Goal: Information Seeking & Learning: Learn about a topic

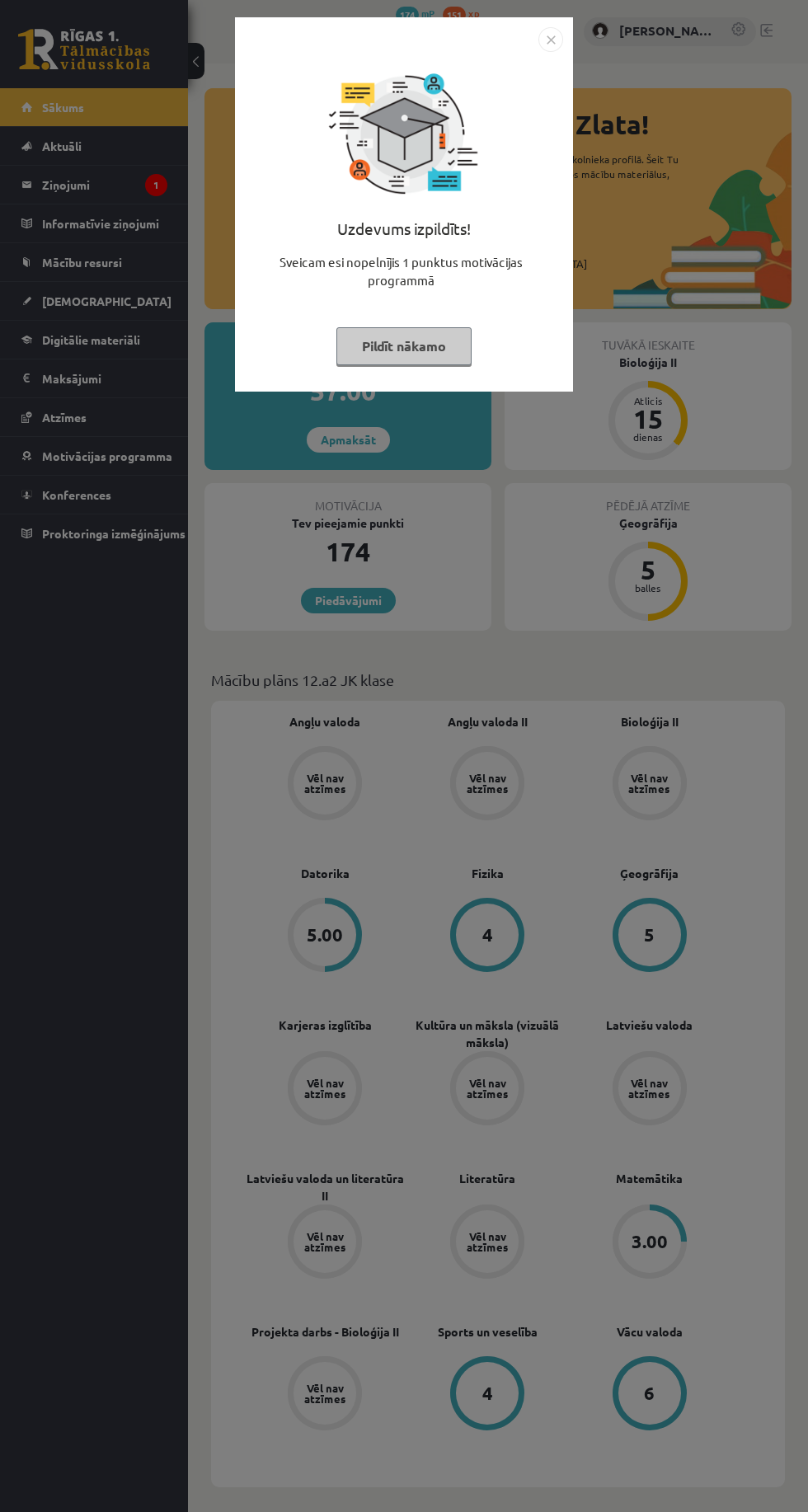
click at [553, 39] on img "Close" at bounding box center [551, 39] width 25 height 25
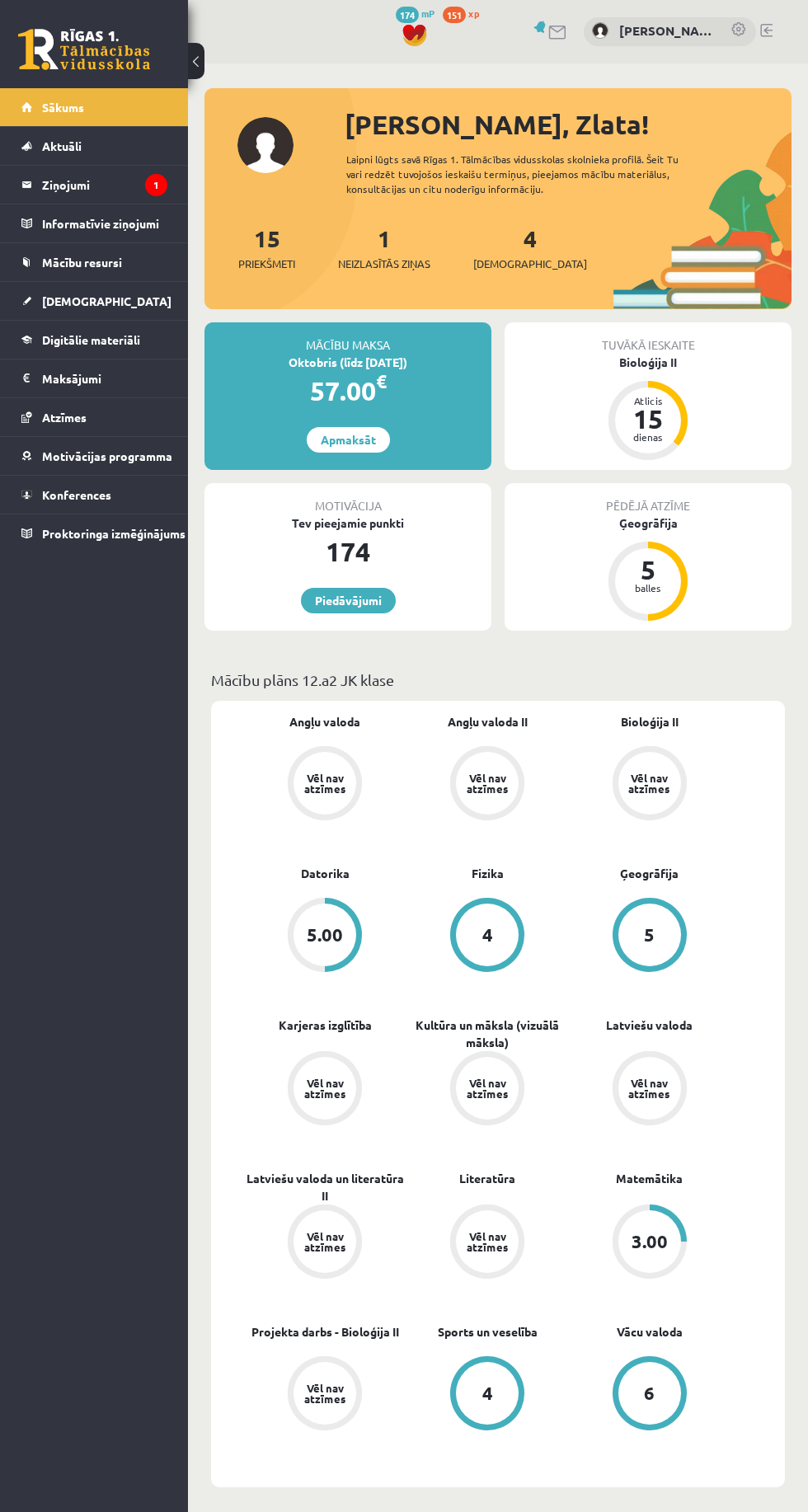
click at [70, 178] on legend "Ziņojumi 1" at bounding box center [104, 185] width 126 height 38
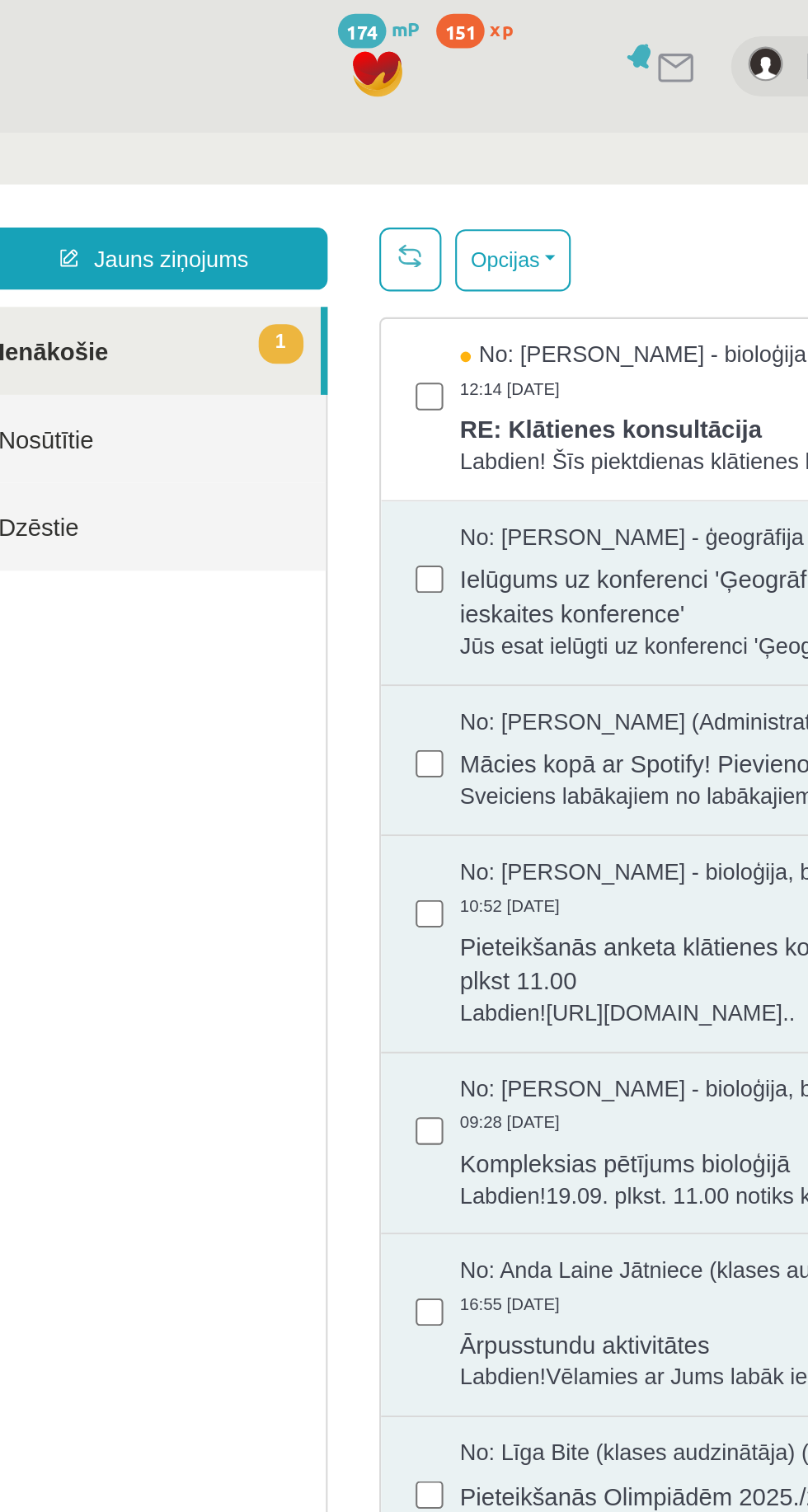
click at [275, 289] on span "Labdien! Šīs piektdienas klātienes konsultācija ir" at bounding box center [319, 290] width 299 height 15
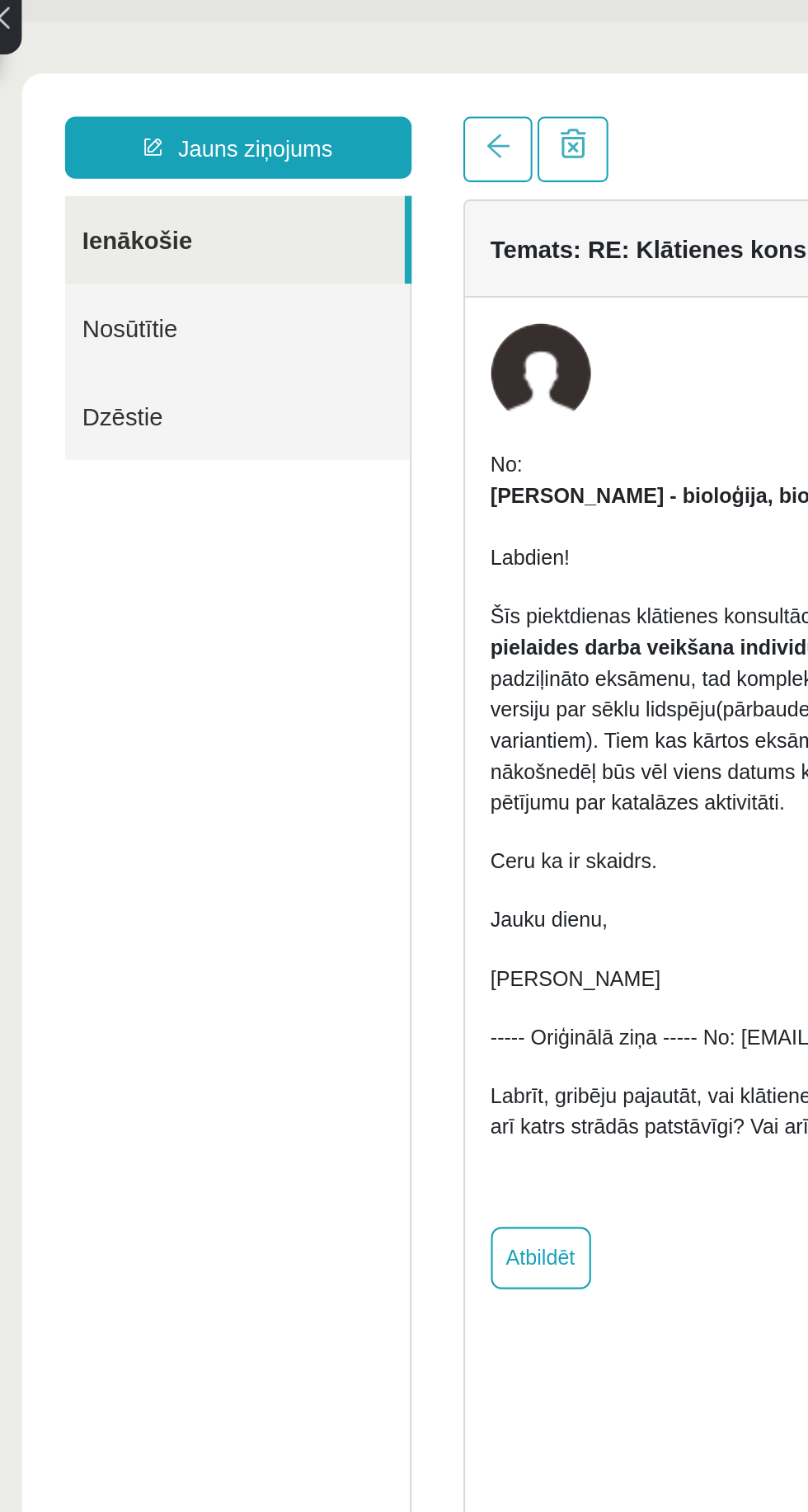
click at [145, 169] on link "Nosūtītie" at bounding box center [107, 168] width 165 height 42
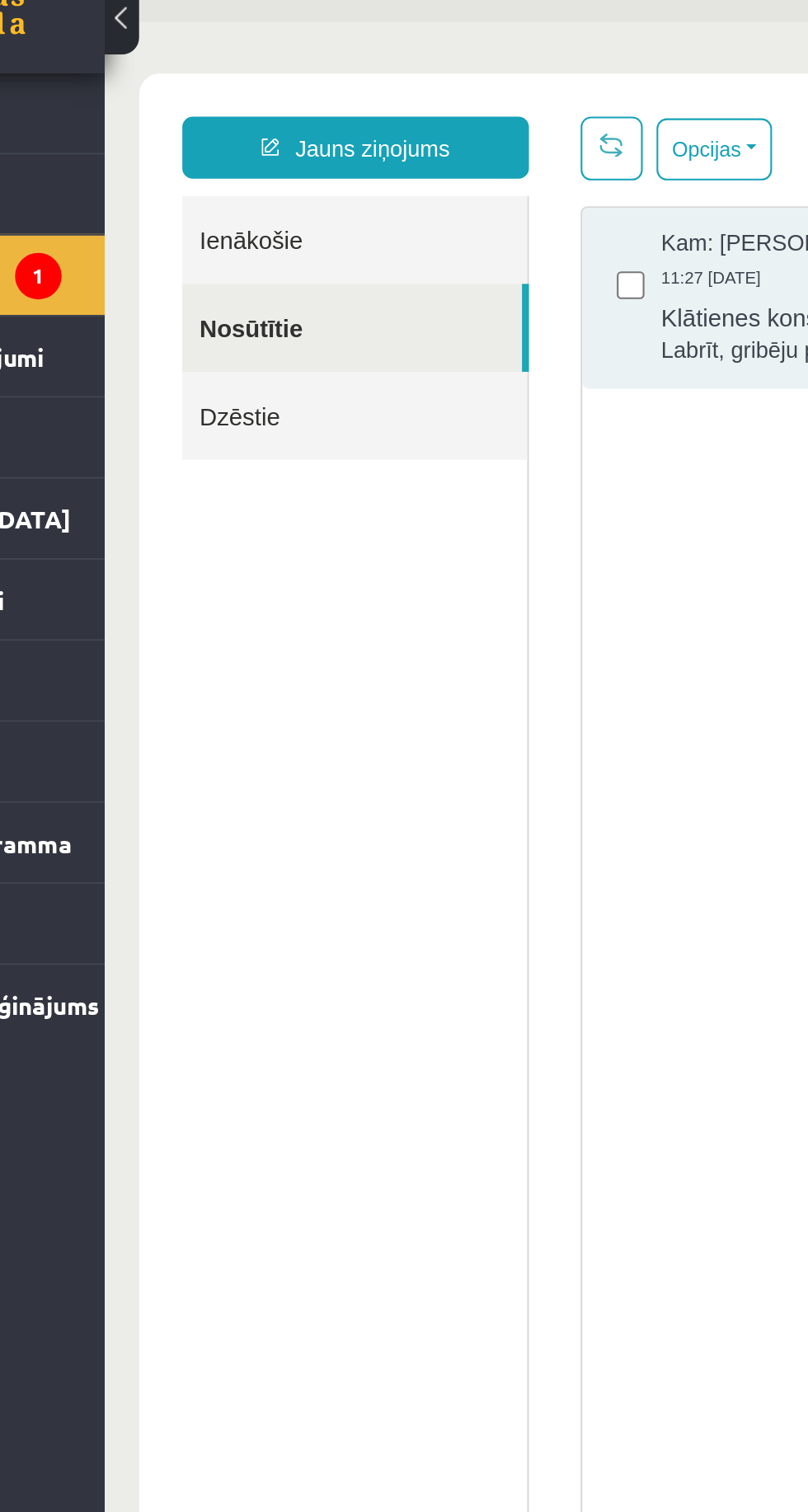
click at [245, 125] on link "Ienākošie" at bounding box center [224, 126] width 165 height 42
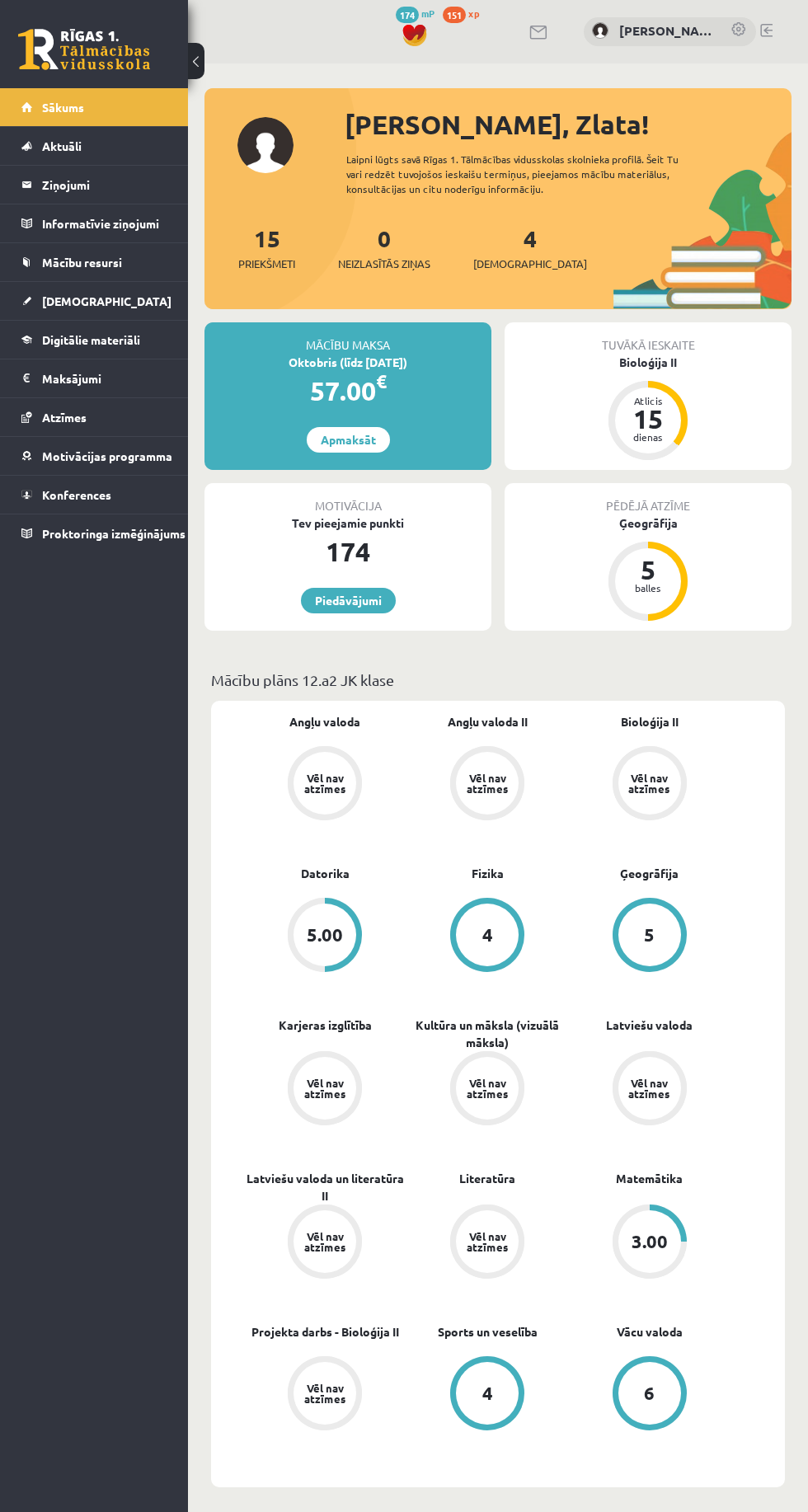
click at [61, 299] on span "[DEMOGRAPHIC_DATA]" at bounding box center [106, 300] width 129 height 14
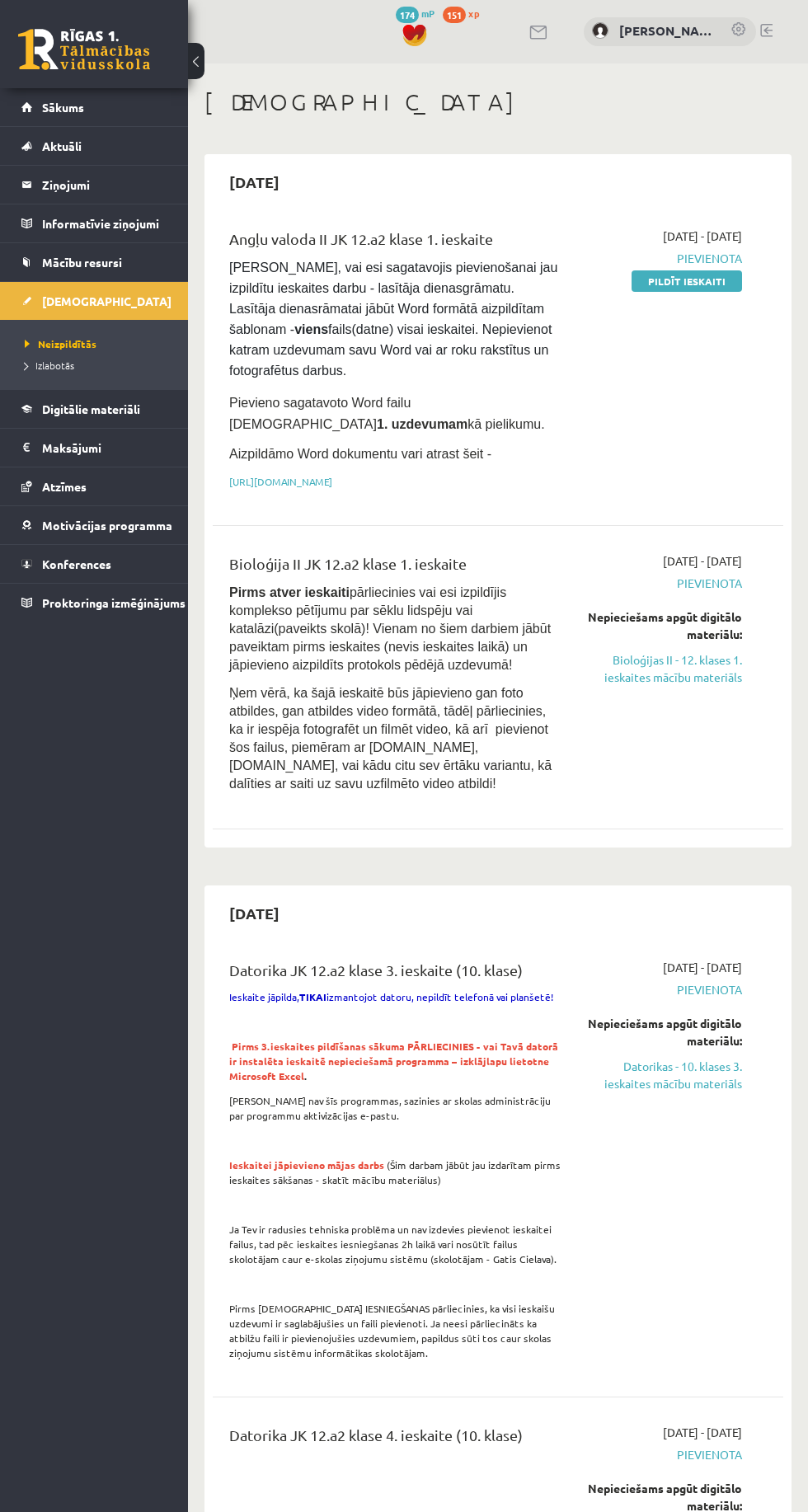
click at [60, 149] on span "Aktuāli" at bounding box center [61, 146] width 39 height 14
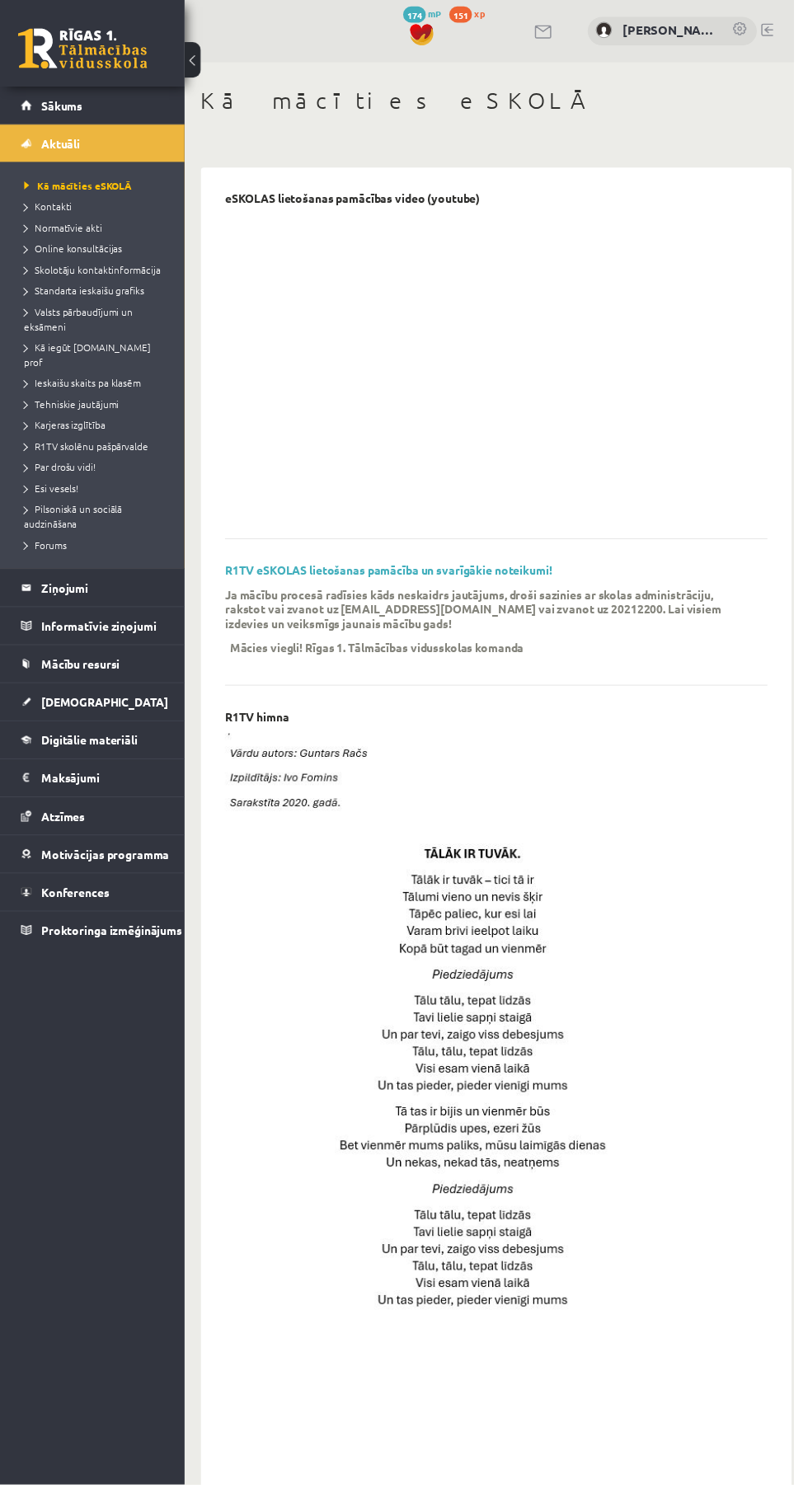
click at [55, 585] on legend "Ziņojumi 0" at bounding box center [104, 599] width 126 height 38
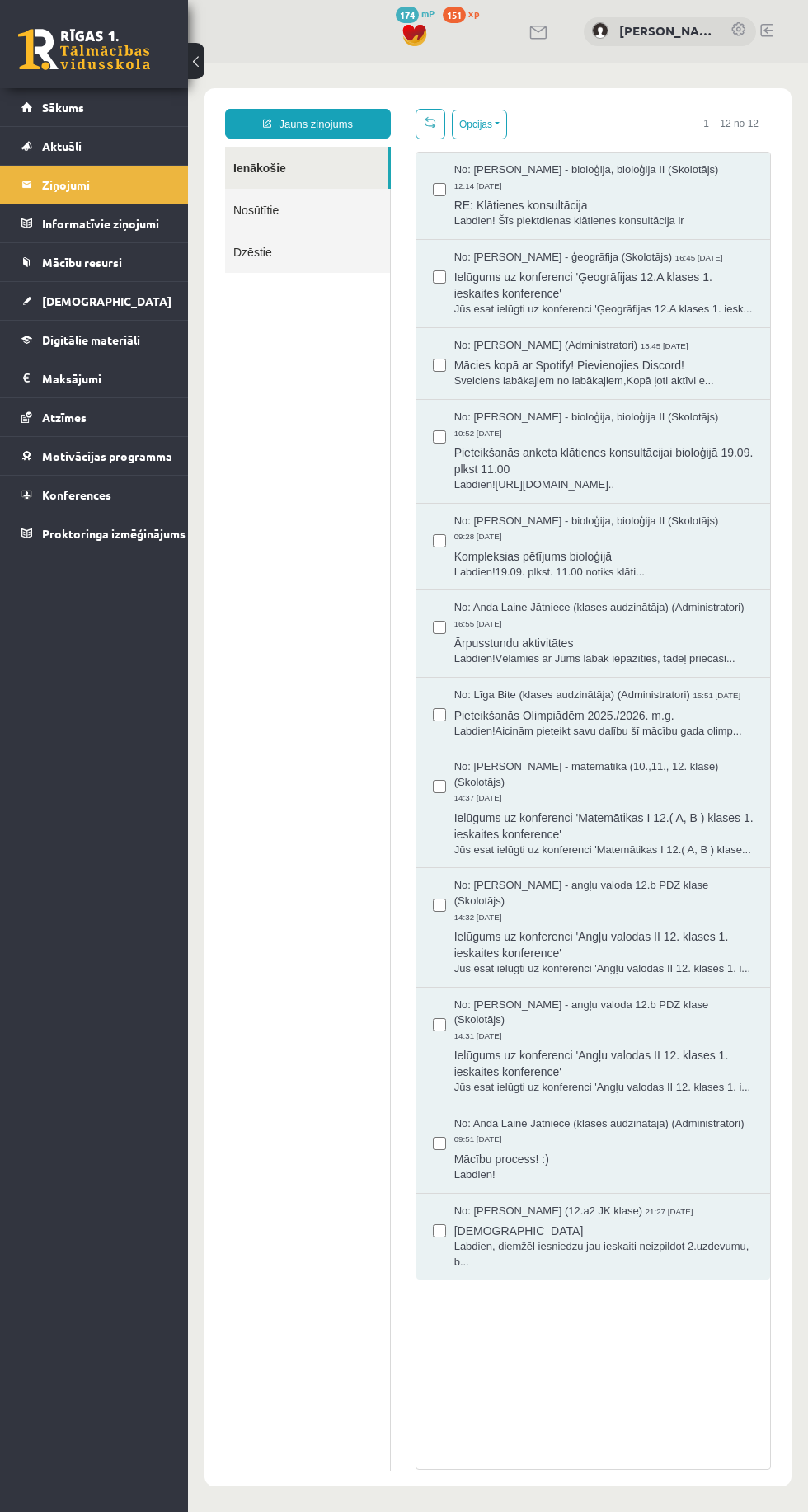
click at [698, 581] on span "Labdien!19.09. plkst. 11.00 notiks klāti..." at bounding box center [604, 572] width 299 height 15
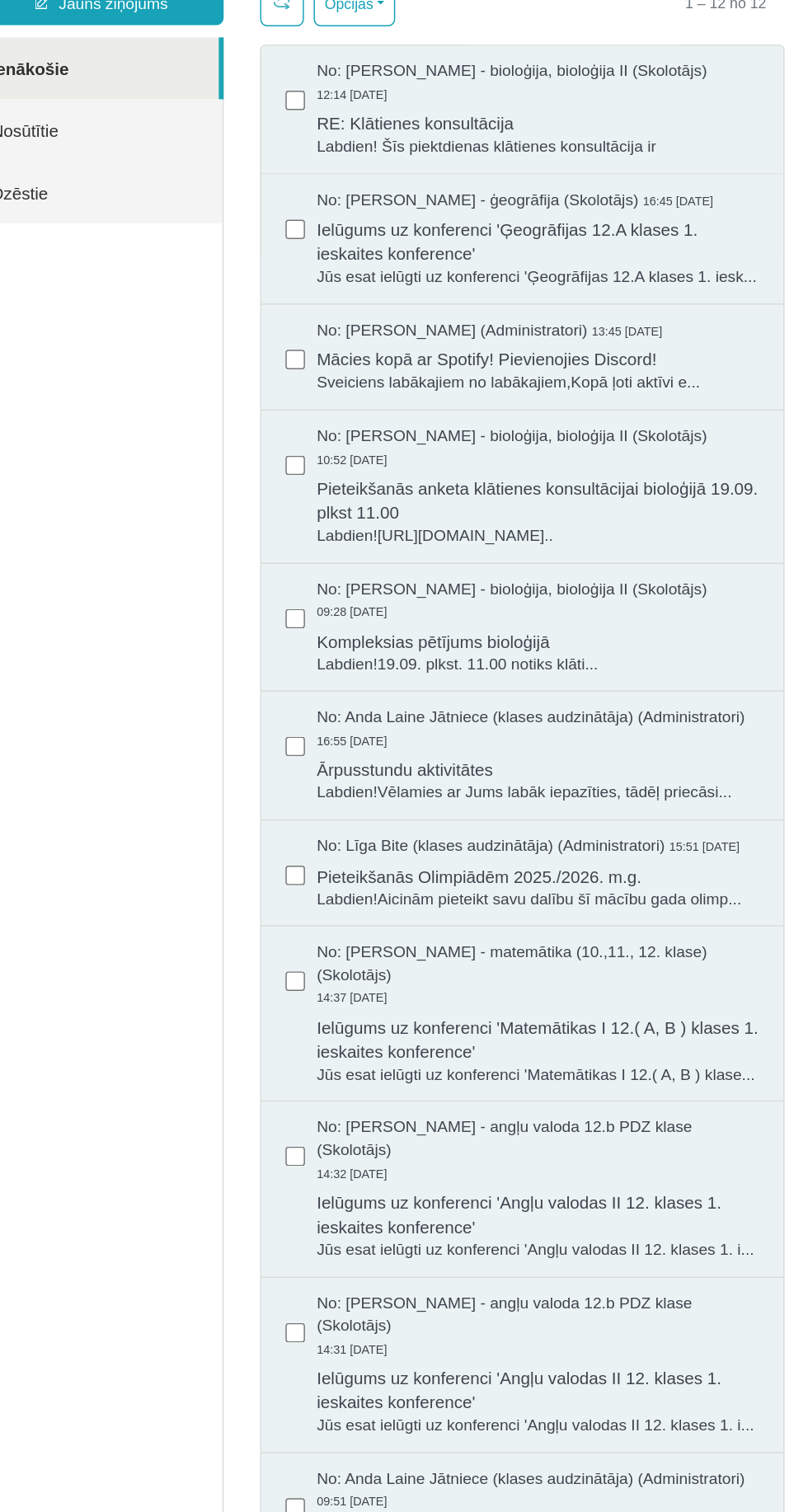
click at [447, 305] on span "Pieteikšanās anketa klātienes konsultācijai bioloģijā 19.09. plkst 11.00" at bounding box center [341, 310] width 299 height 37
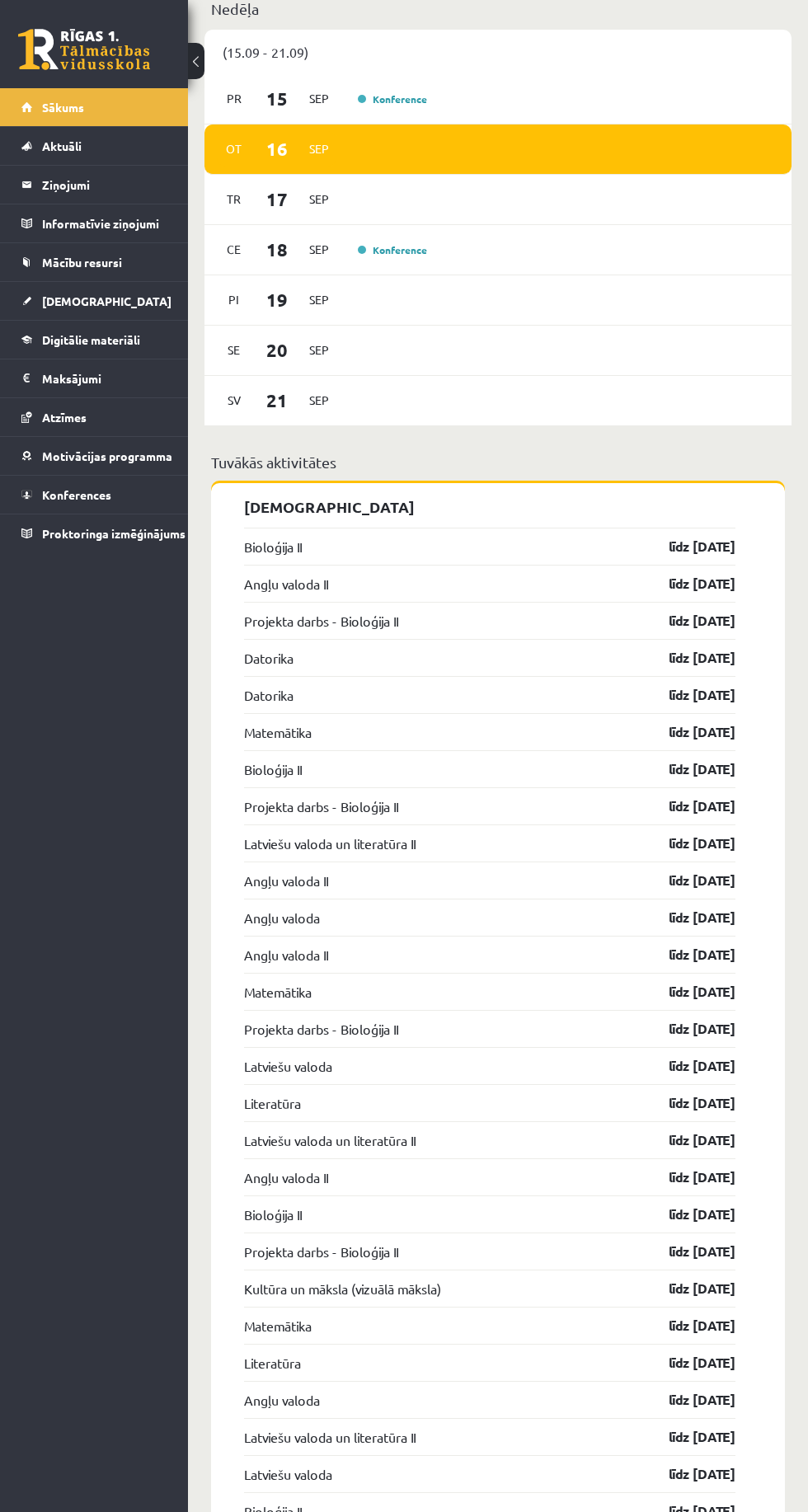
scroll to position [1517, 0]
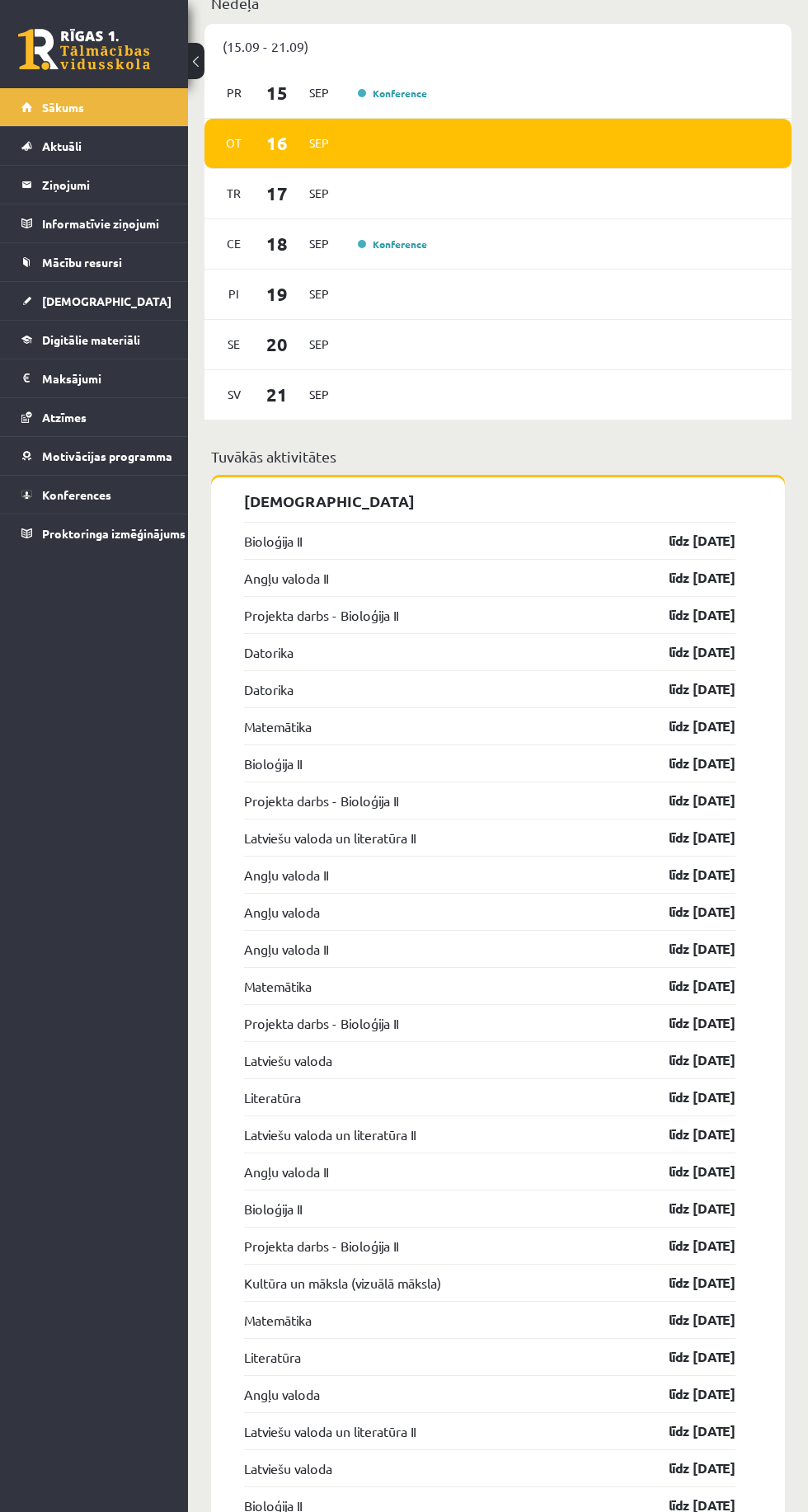
click at [552, 219] on div "[DATE]" at bounding box center [497, 194] width 588 height 50
click at [399, 246] on link "Konference" at bounding box center [392, 244] width 69 height 13
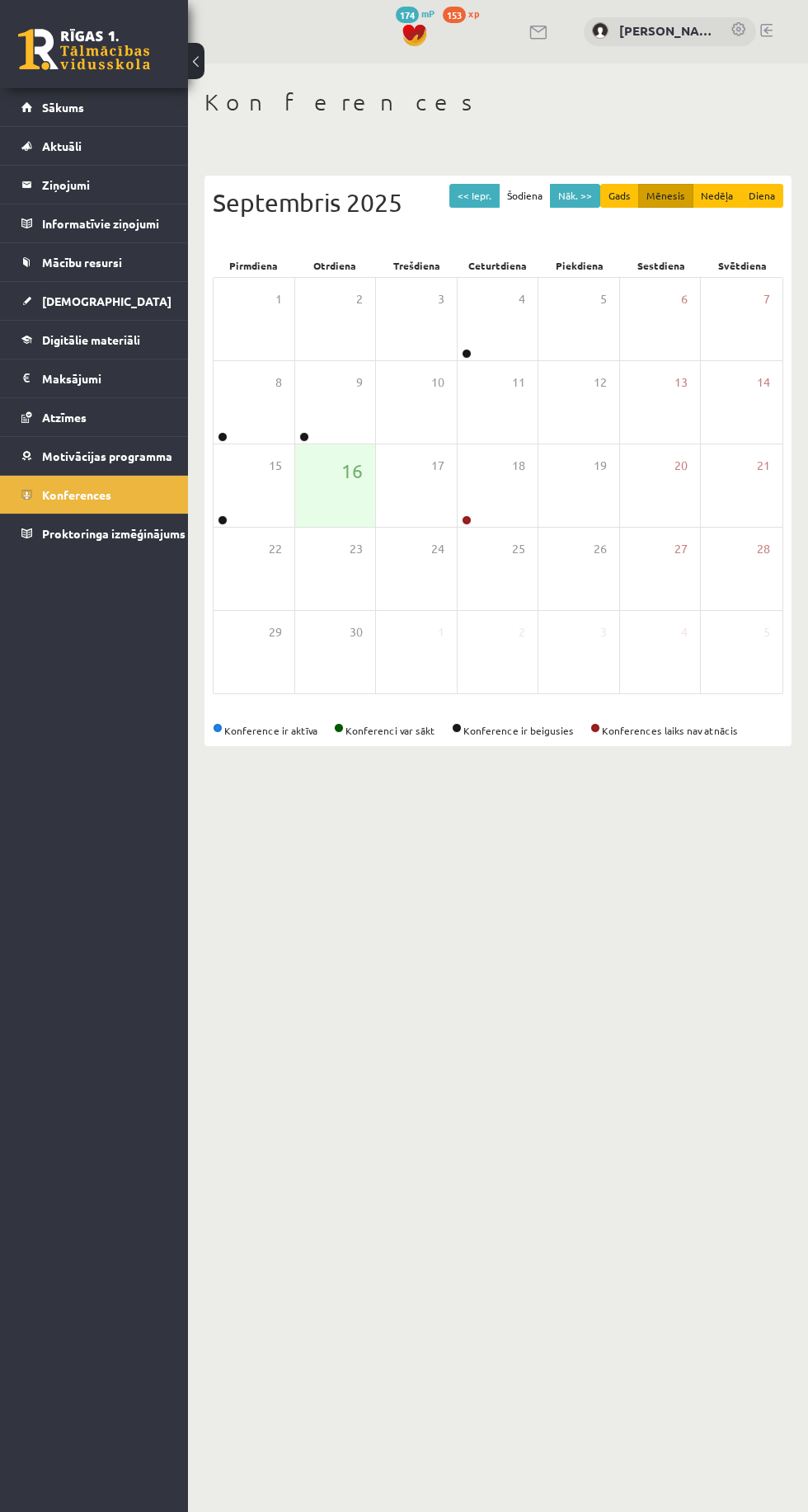
click at [499, 506] on div "18" at bounding box center [498, 486] width 81 height 82
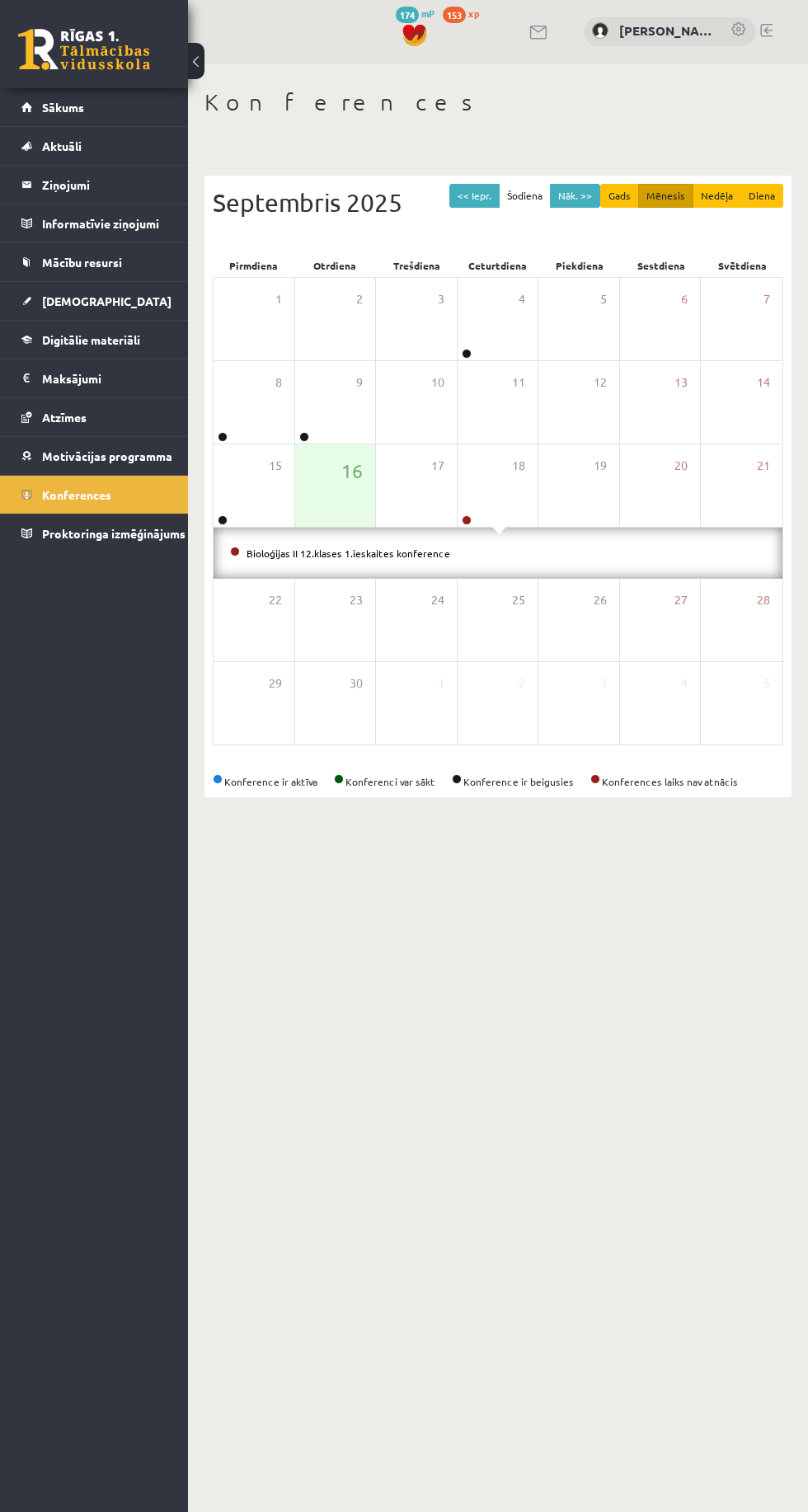
click at [145, 323] on link "Digitālie materiāli" at bounding box center [94, 340] width 146 height 38
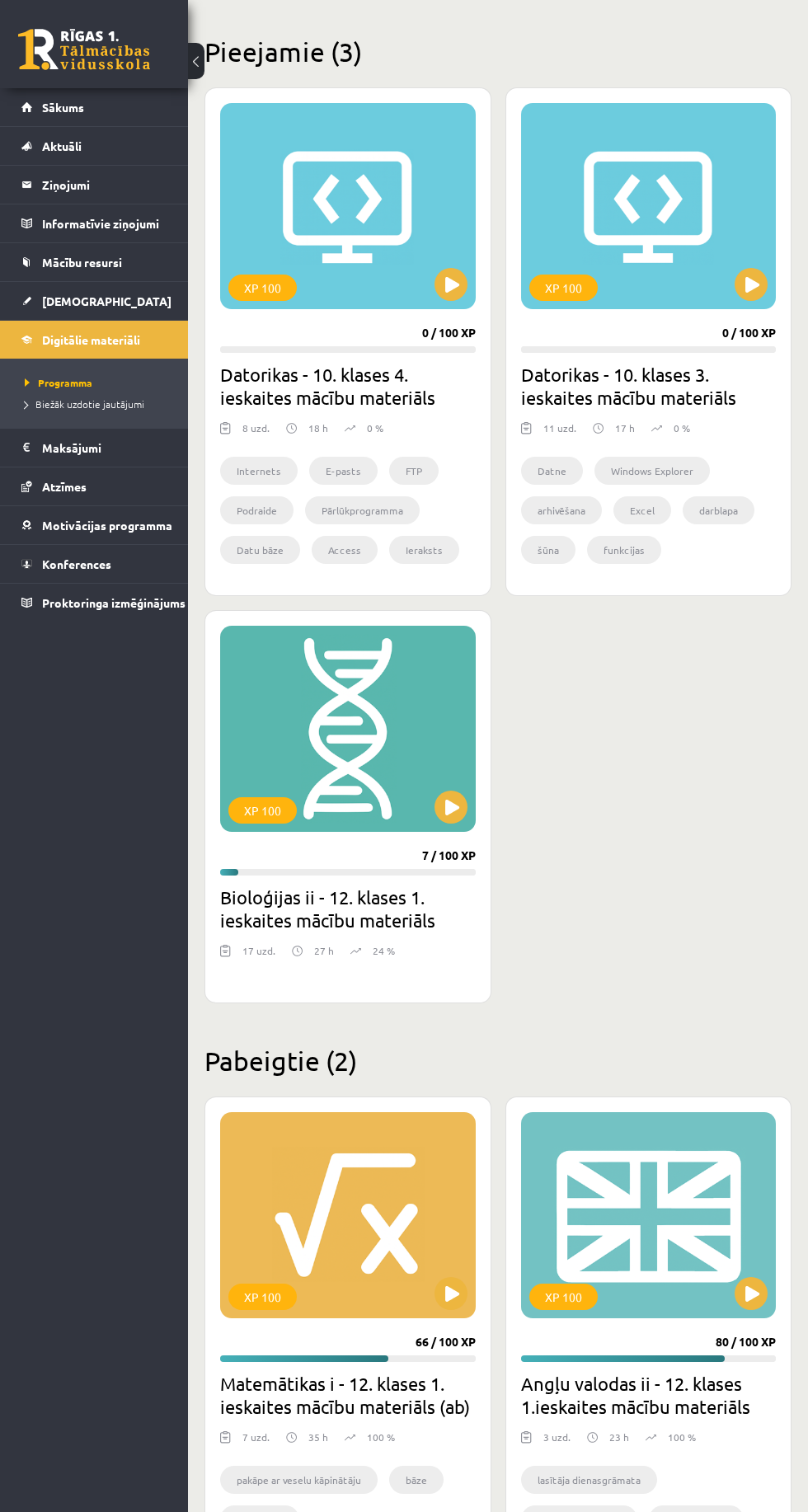
scroll to position [375, 0]
click at [360, 755] on div "XP 100" at bounding box center [348, 728] width 256 height 206
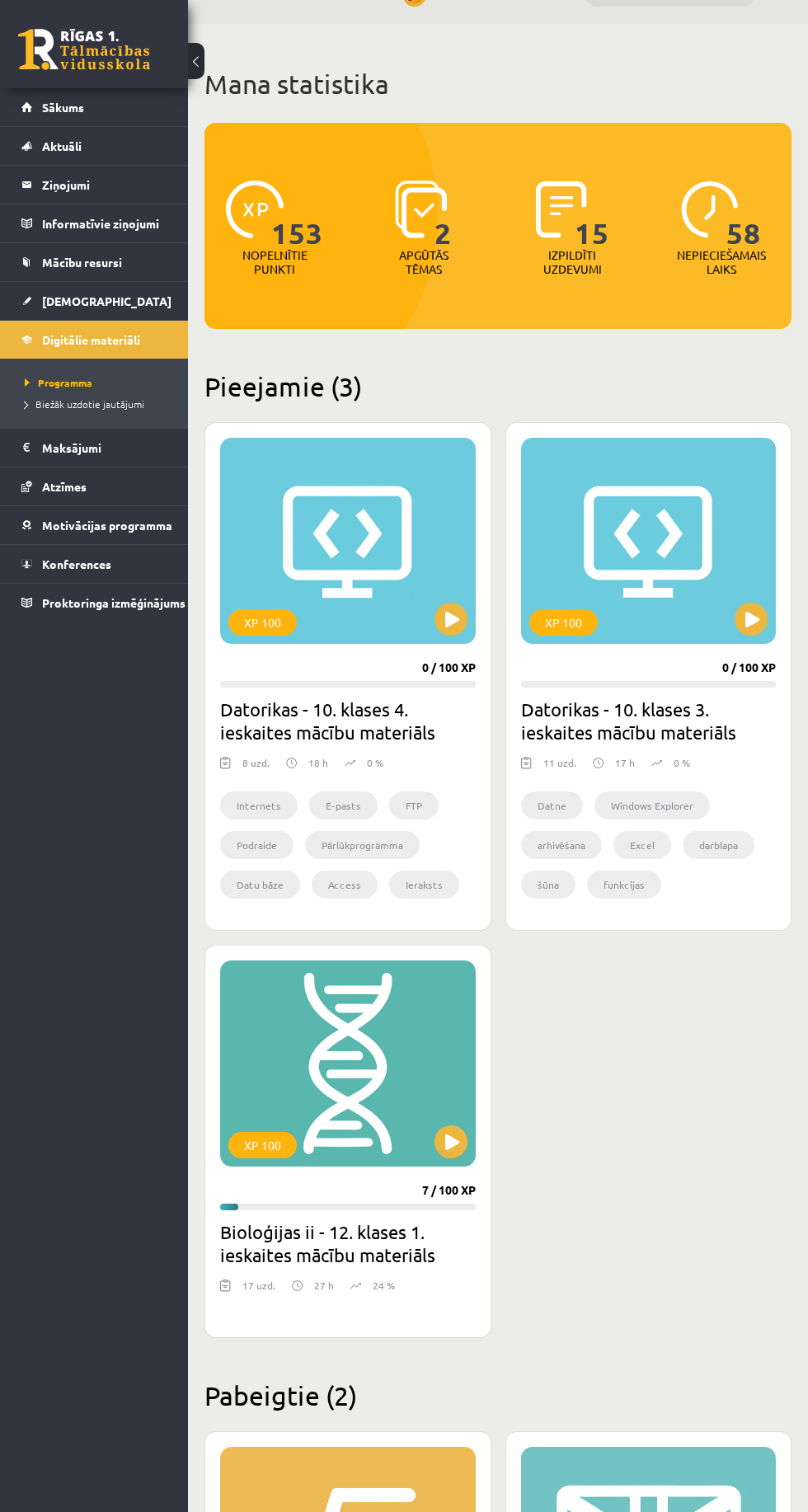
scroll to position [0, 0]
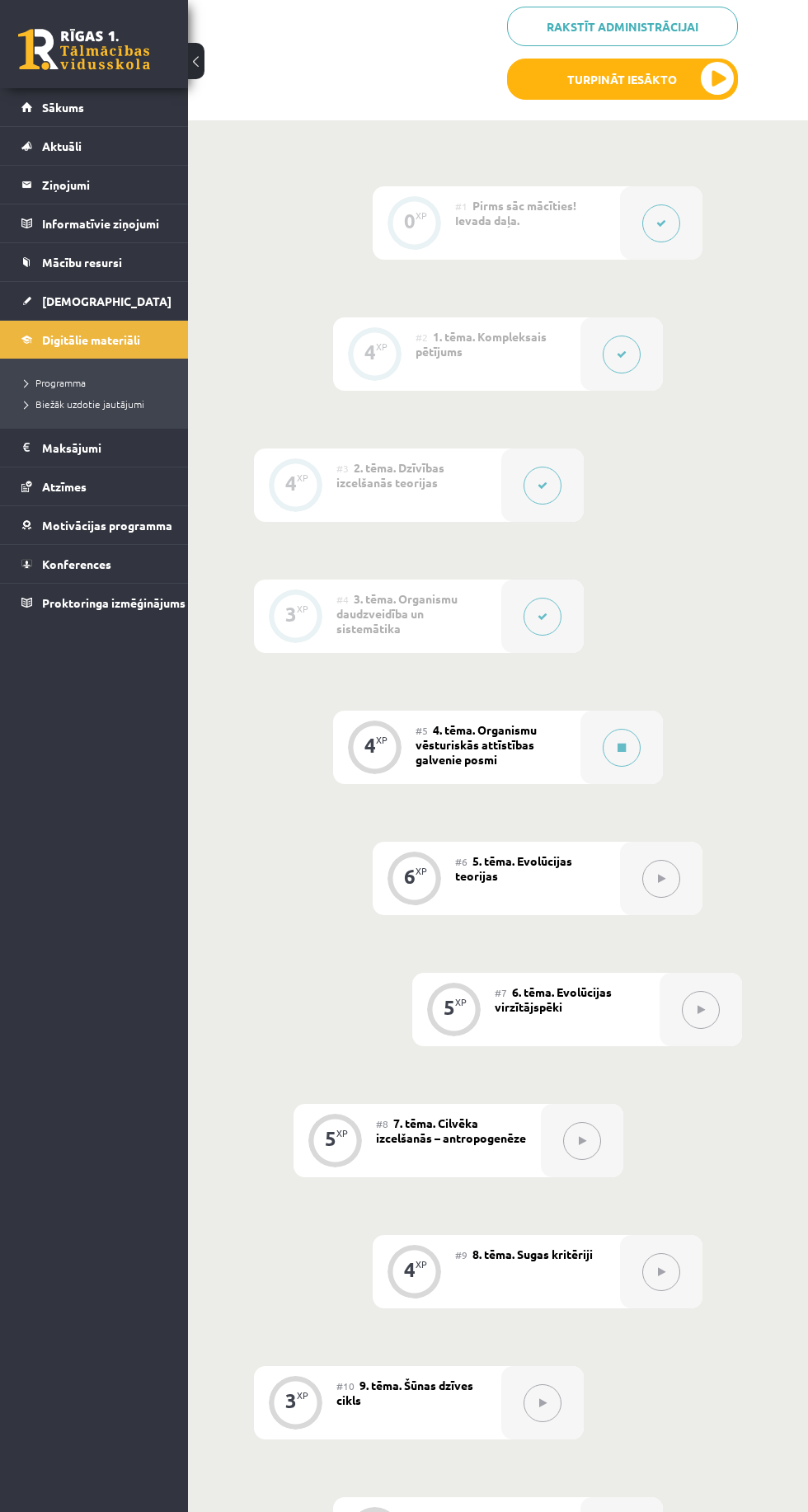
scroll to position [340, 0]
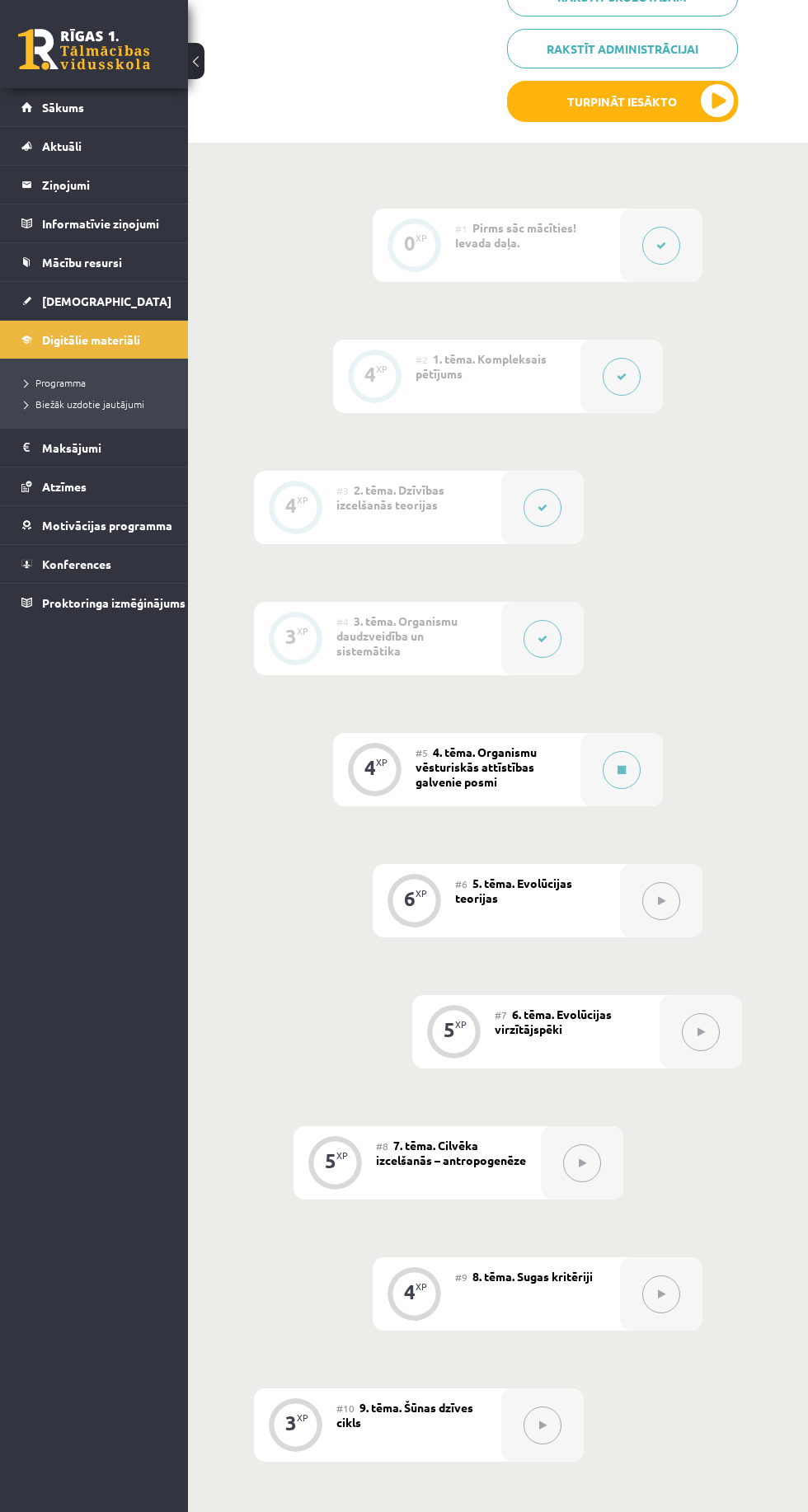
click at [62, 299] on span "[DEMOGRAPHIC_DATA]" at bounding box center [106, 300] width 129 height 14
